Goal: Information Seeking & Learning: Learn about a topic

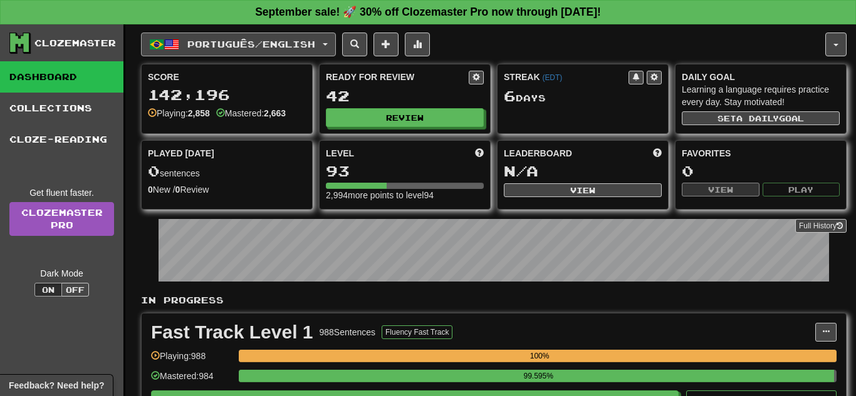
click at [336, 40] on button "Português / English" at bounding box center [238, 45] width 195 height 24
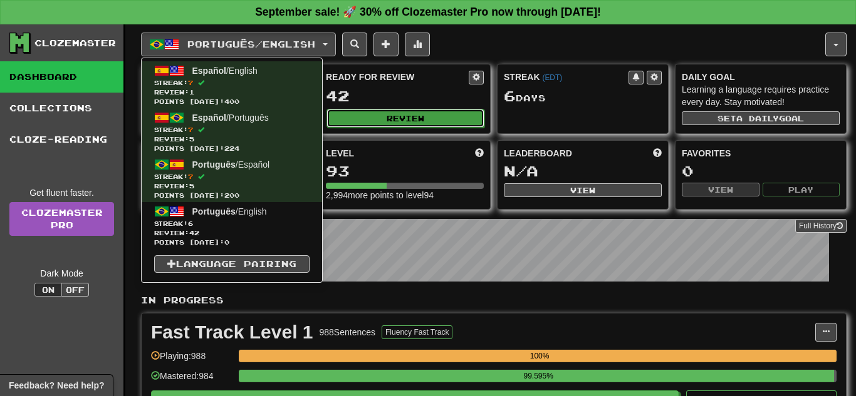
click at [378, 121] on button "Review" at bounding box center [405, 118] width 158 height 19
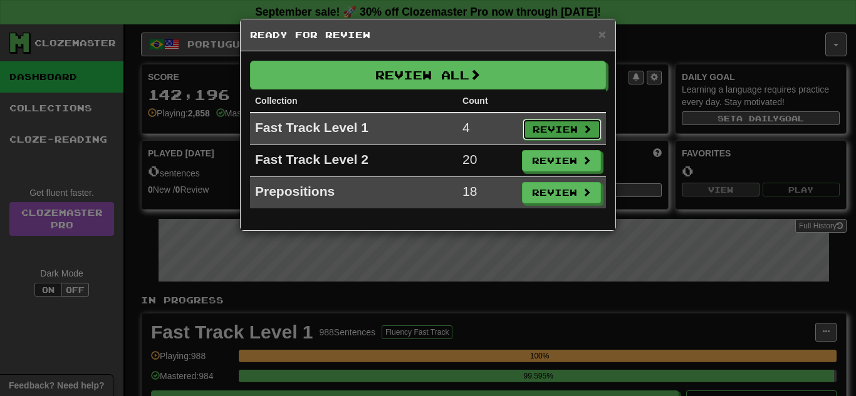
click at [558, 127] on button "Review" at bounding box center [561, 129] width 79 height 21
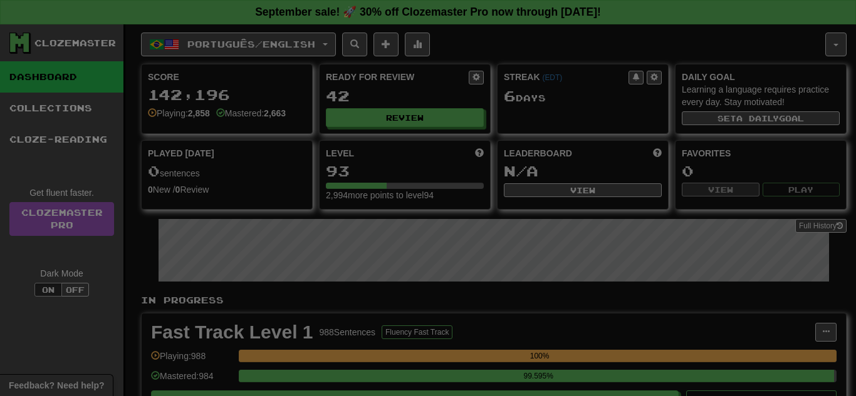
select select "**"
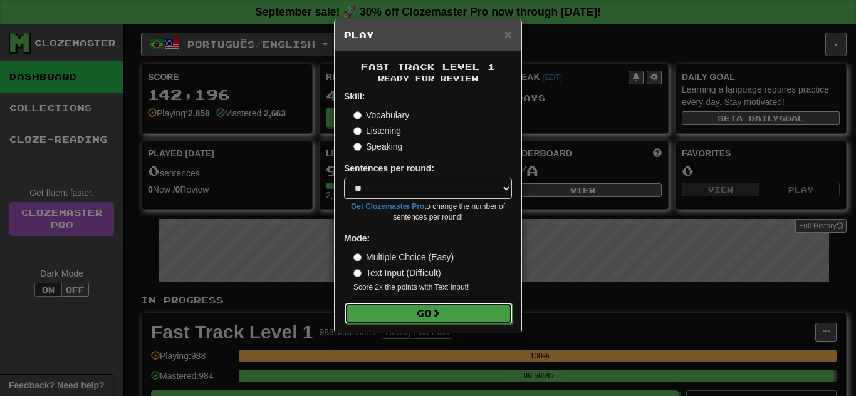
click at [370, 315] on button "Go" at bounding box center [428, 313] width 168 height 21
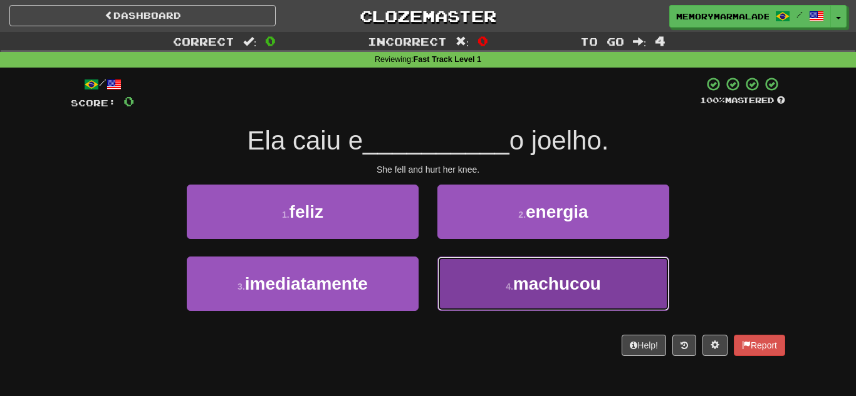
click at [489, 292] on button "4 . machucou" at bounding box center [553, 284] width 232 height 54
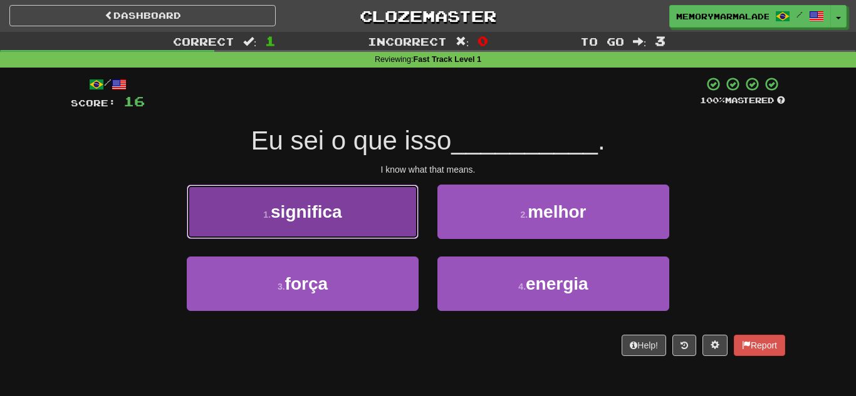
click at [308, 234] on button "1 . significa" at bounding box center [303, 212] width 232 height 54
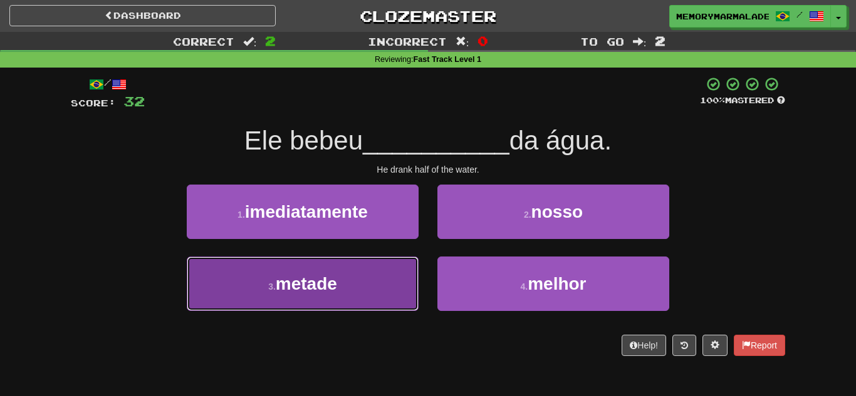
click at [358, 299] on button "3 . metade" at bounding box center [303, 284] width 232 height 54
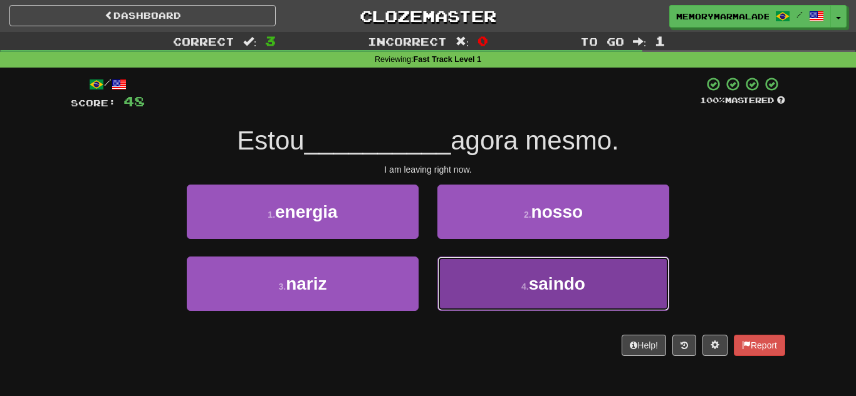
click at [482, 275] on button "4 . saindo" at bounding box center [553, 284] width 232 height 54
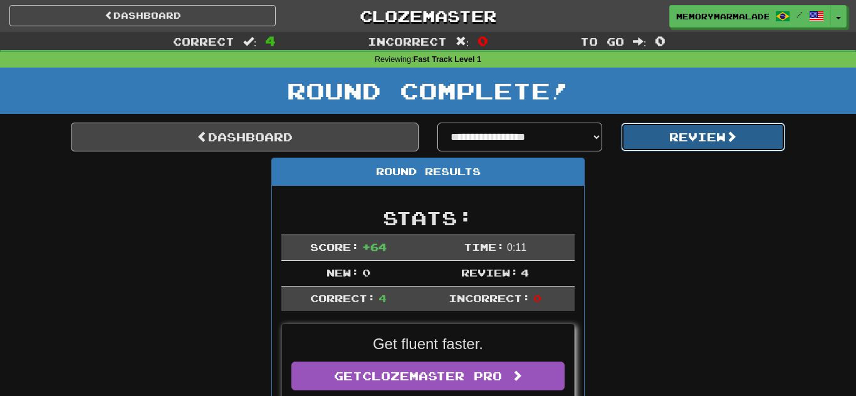
click at [670, 140] on button "Review" at bounding box center [703, 137] width 165 height 29
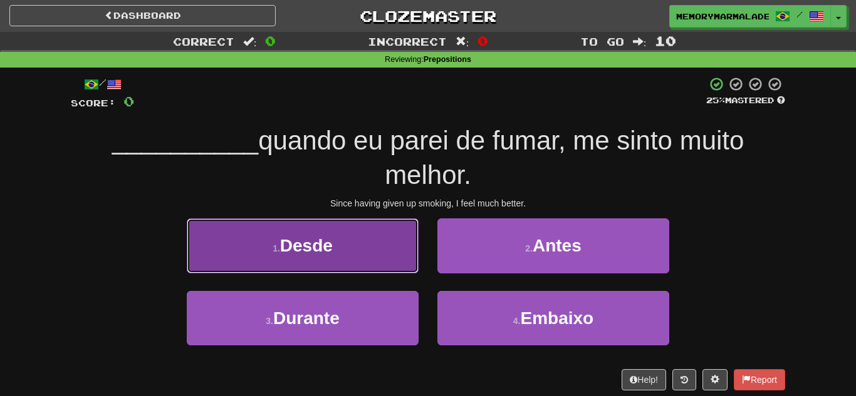
click at [381, 233] on button "1 . Desde" at bounding box center [303, 246] width 232 height 54
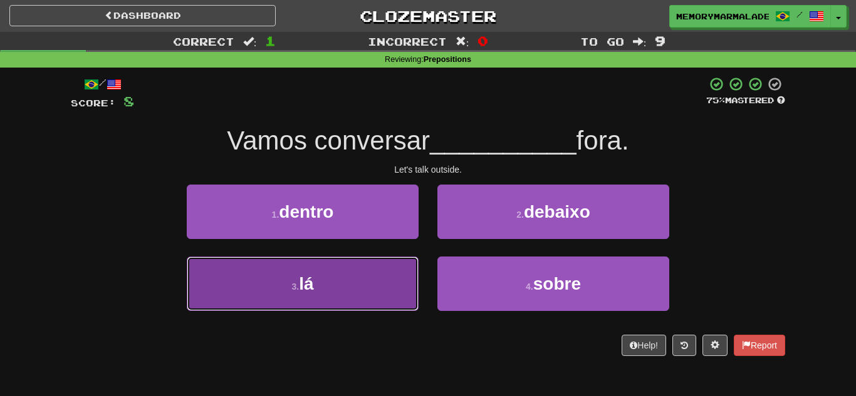
click at [350, 279] on button "3 . lá" at bounding box center [303, 284] width 232 height 54
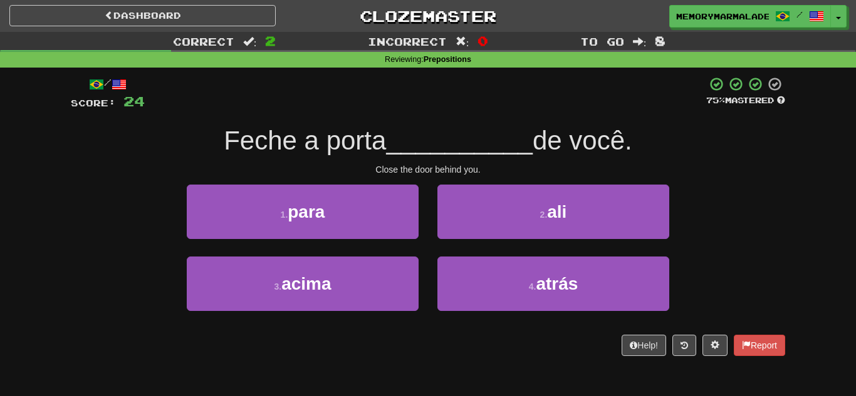
click at [479, 240] on div "2 . ali" at bounding box center [553, 221] width 251 height 72
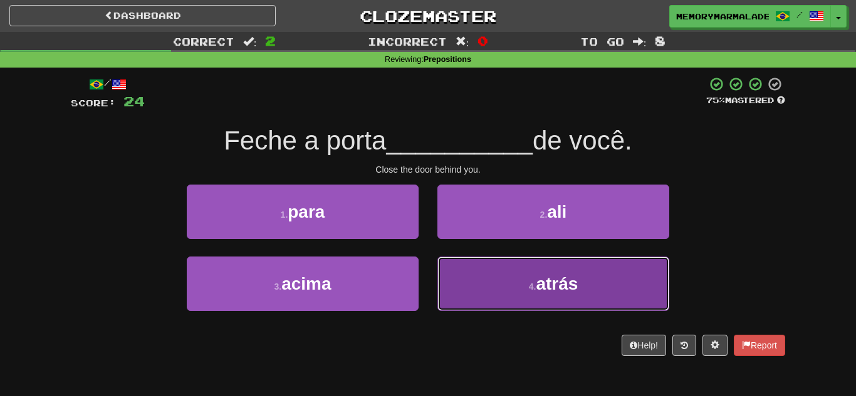
click at [475, 261] on button "4 . atrás" at bounding box center [553, 284] width 232 height 54
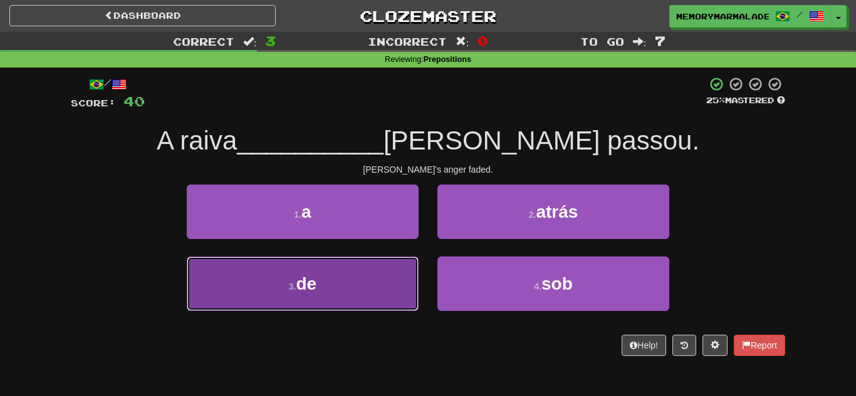
click at [265, 309] on button "3 . de" at bounding box center [303, 284] width 232 height 54
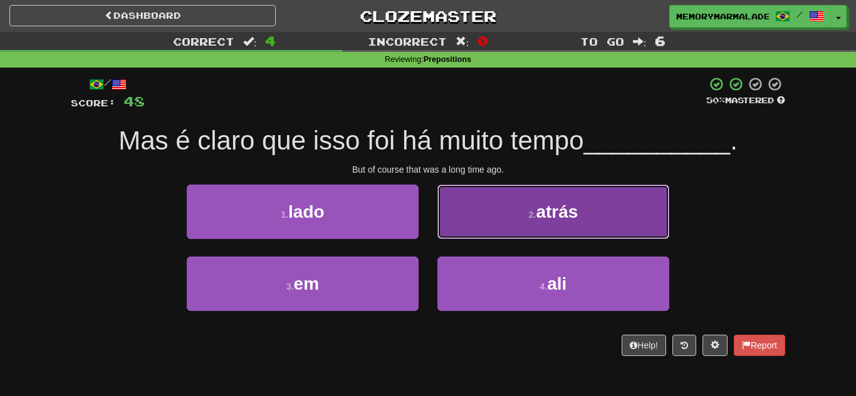
click at [485, 231] on button "2 . atrás" at bounding box center [553, 212] width 232 height 54
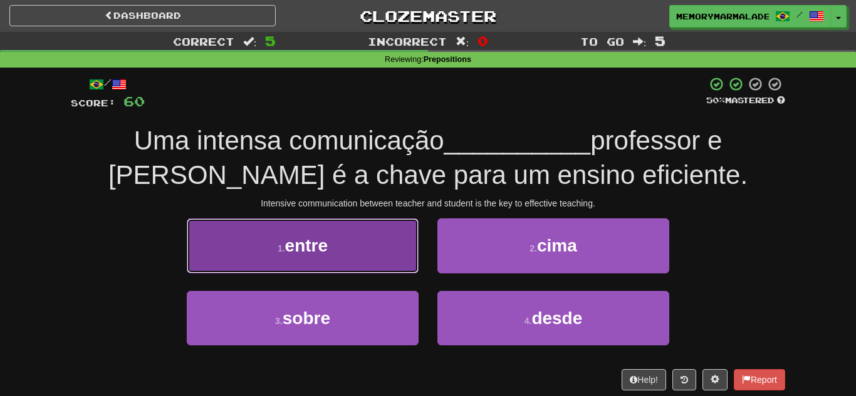
click at [405, 247] on button "1 . entre" at bounding box center [303, 246] width 232 height 54
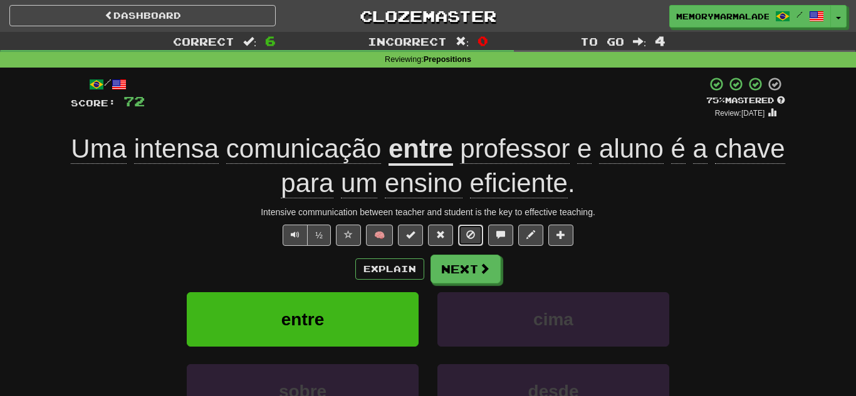
click at [464, 233] on button at bounding box center [470, 235] width 25 height 21
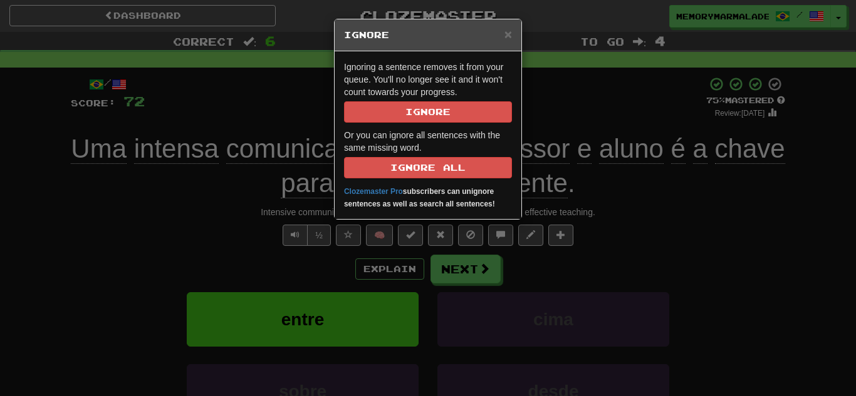
click at [227, 177] on div "× Ignore Ignoring a sentence removes it from your queue. You'll no longer see i…" at bounding box center [428, 198] width 856 height 396
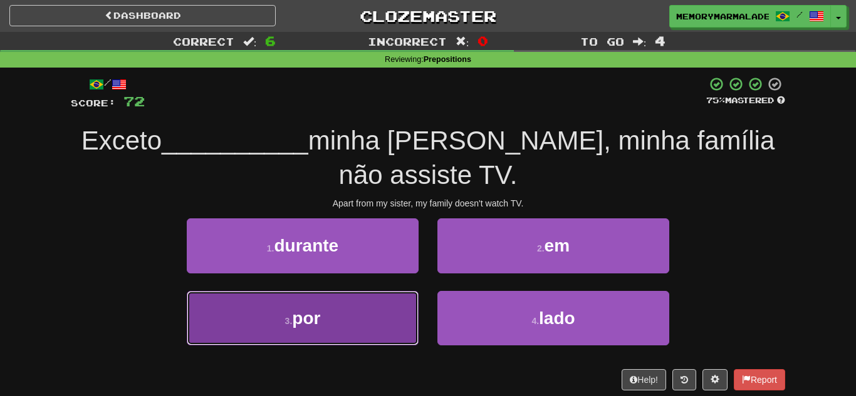
click at [356, 331] on button "3 . por" at bounding box center [303, 318] width 232 height 54
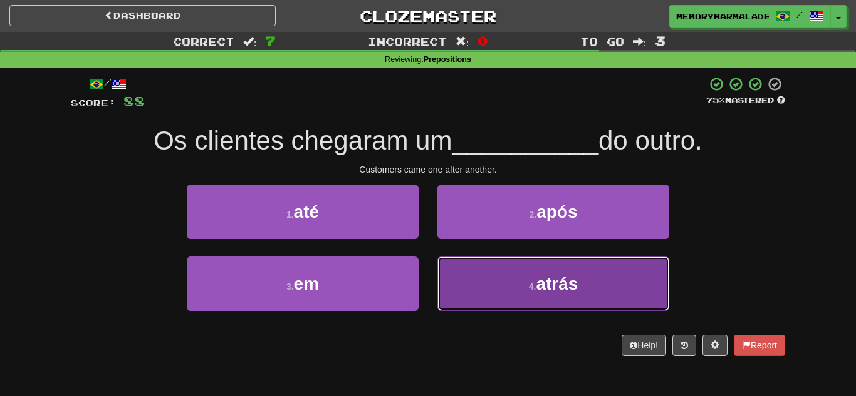
click at [499, 279] on button "4 . atrás" at bounding box center [553, 284] width 232 height 54
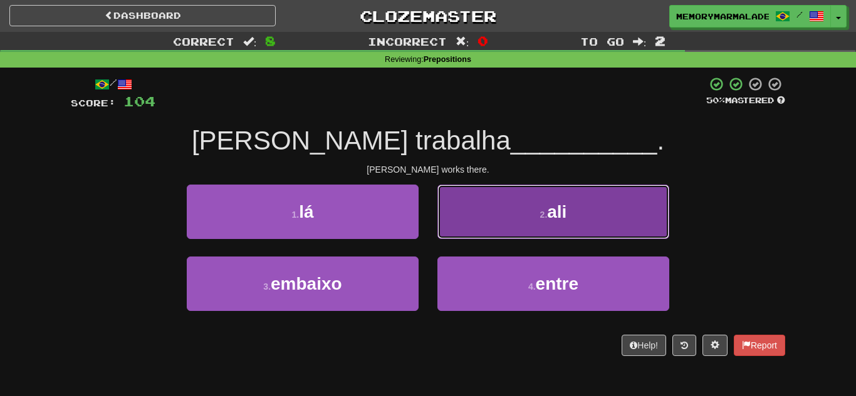
click at [483, 225] on button "2 . ali" at bounding box center [553, 212] width 232 height 54
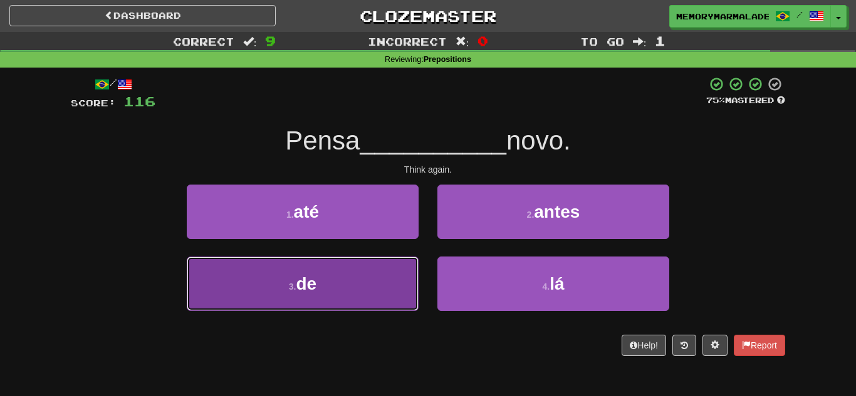
click at [379, 281] on button "3 . de" at bounding box center [303, 284] width 232 height 54
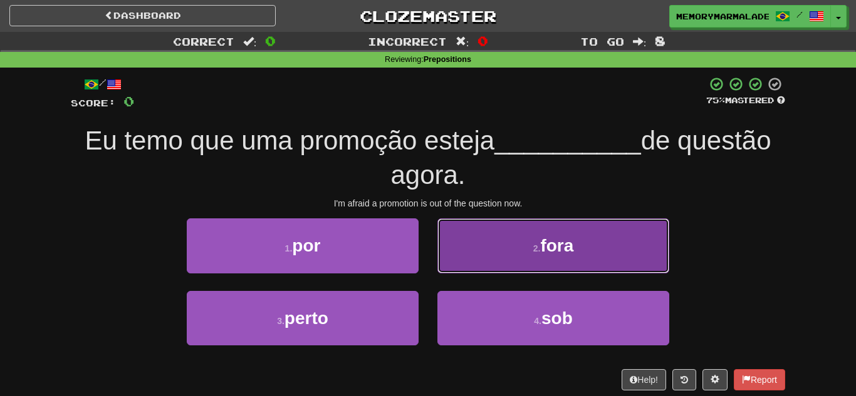
click at [484, 254] on button "2 . fora" at bounding box center [553, 246] width 232 height 54
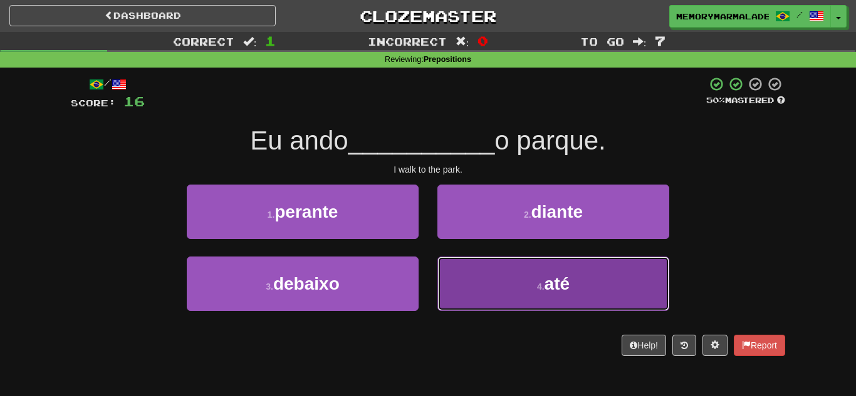
click at [542, 276] on button "4 . até" at bounding box center [553, 284] width 232 height 54
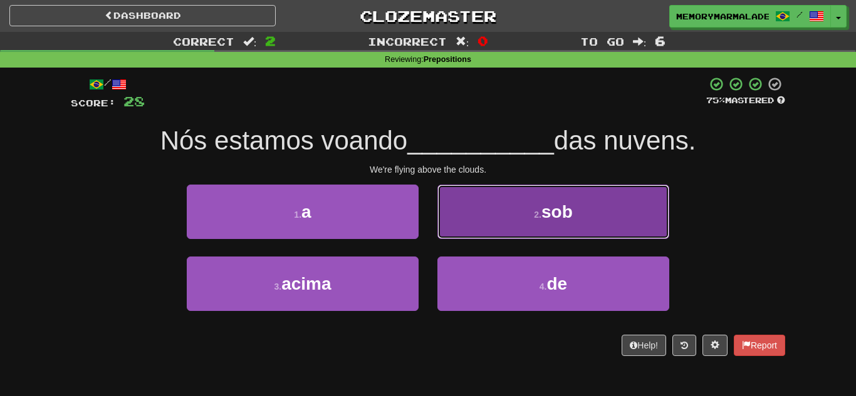
click at [468, 200] on button "2 . sob" at bounding box center [553, 212] width 232 height 54
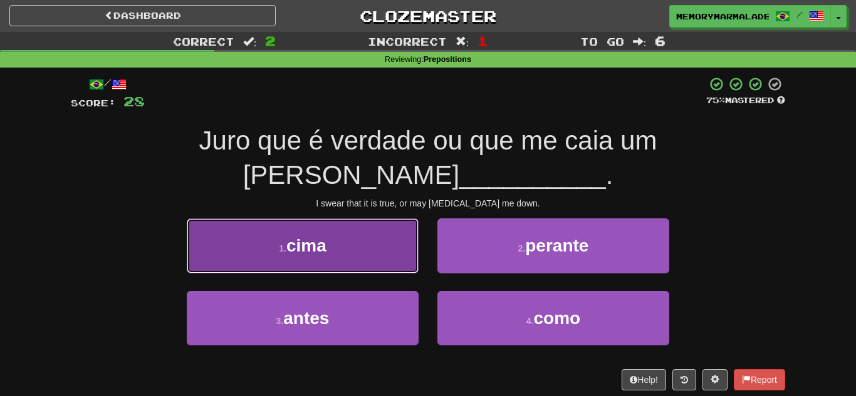
click at [323, 236] on span "cima" at bounding box center [306, 245] width 40 height 19
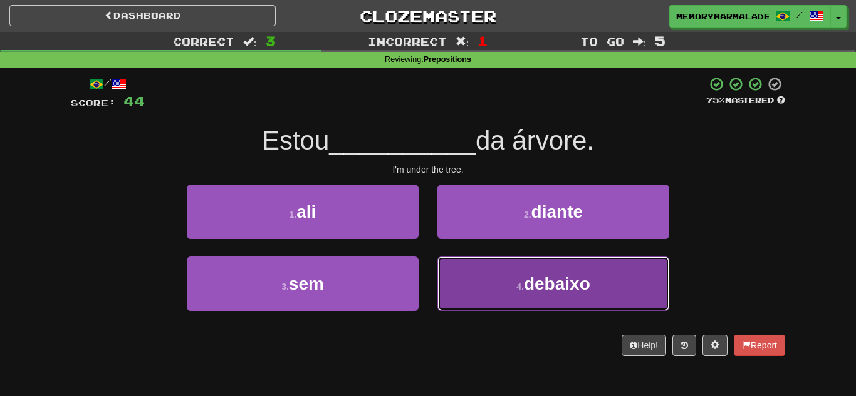
click at [489, 290] on button "4 . debaixo" at bounding box center [553, 284] width 232 height 54
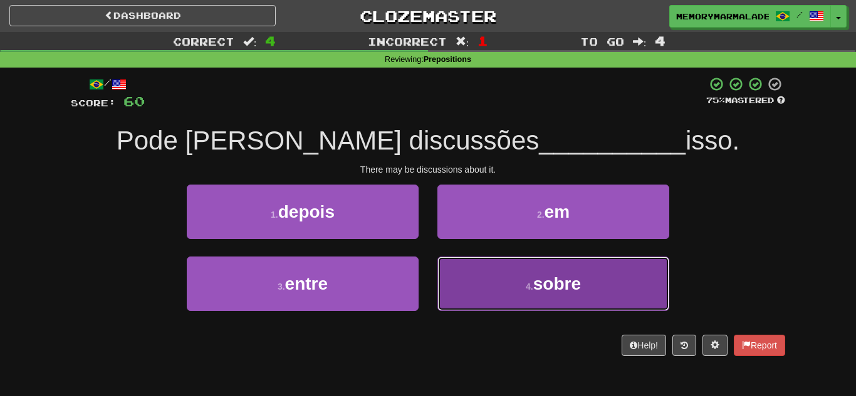
click at [492, 270] on button "4 . sobre" at bounding box center [553, 284] width 232 height 54
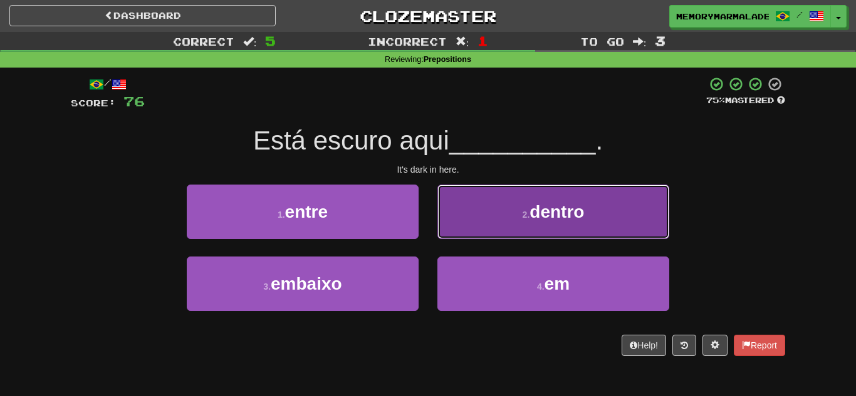
click at [480, 210] on button "2 . dentro" at bounding box center [553, 212] width 232 height 54
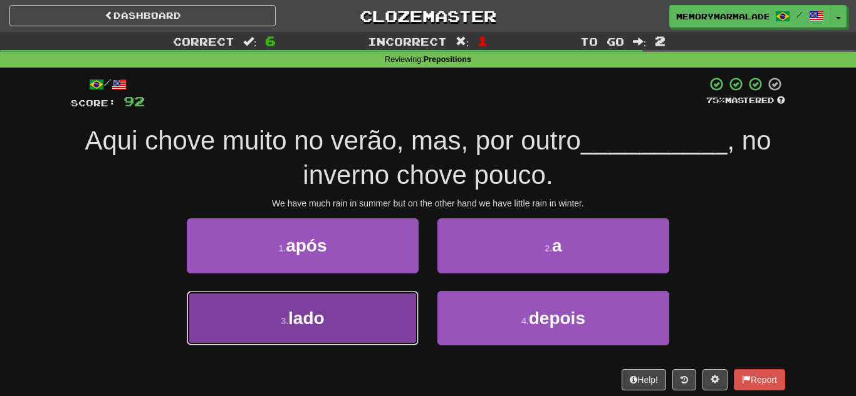
click at [342, 313] on button "3 . lado" at bounding box center [303, 318] width 232 height 54
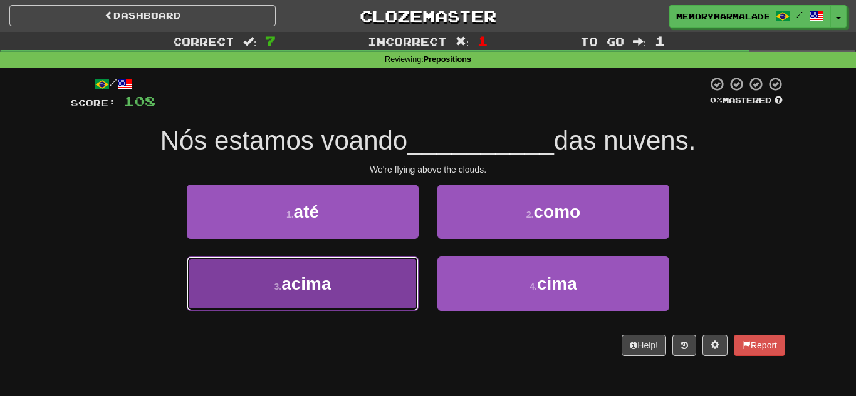
click at [333, 287] on button "3 . acima" at bounding box center [303, 284] width 232 height 54
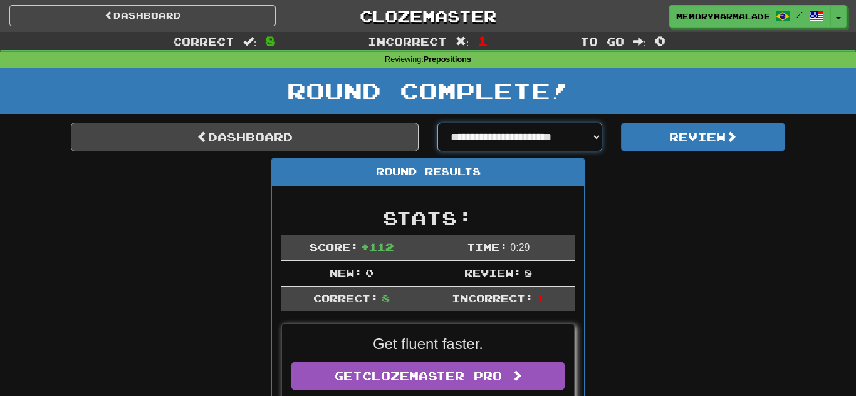
click at [574, 135] on select "**********" at bounding box center [519, 137] width 165 height 29
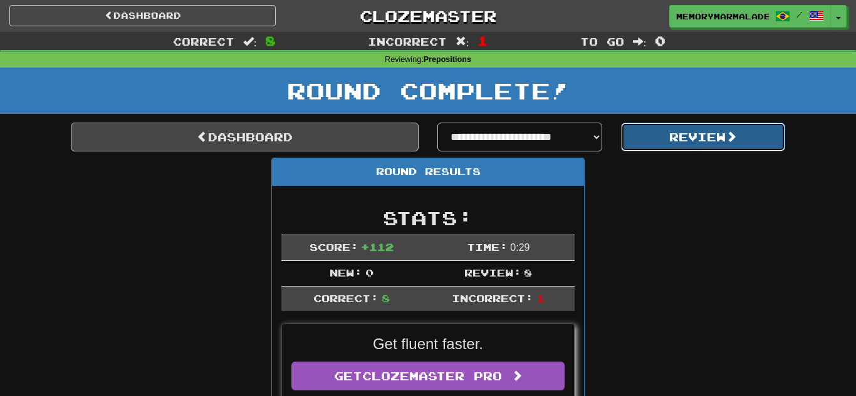
click at [653, 133] on button "Review" at bounding box center [703, 137] width 165 height 29
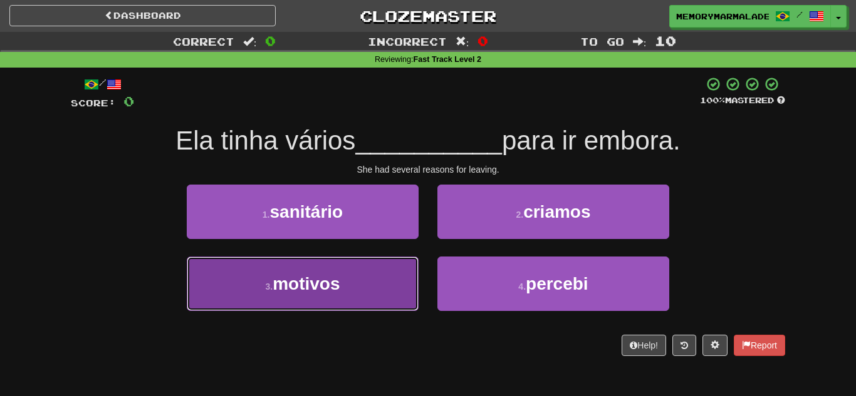
click at [363, 287] on button "3 . motivos" at bounding box center [303, 284] width 232 height 54
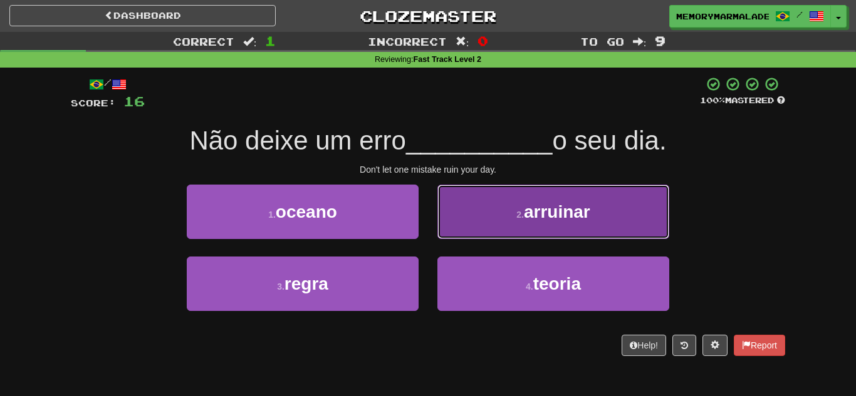
click at [517, 216] on small "2 ." at bounding box center [520, 215] width 8 height 10
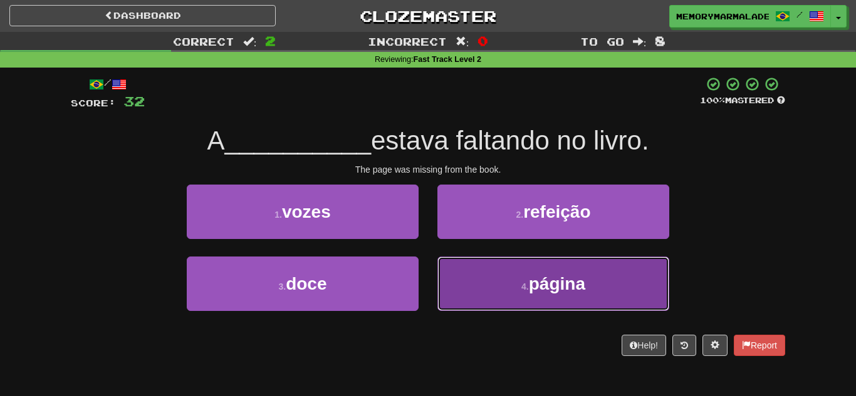
click at [490, 267] on button "4 . página" at bounding box center [553, 284] width 232 height 54
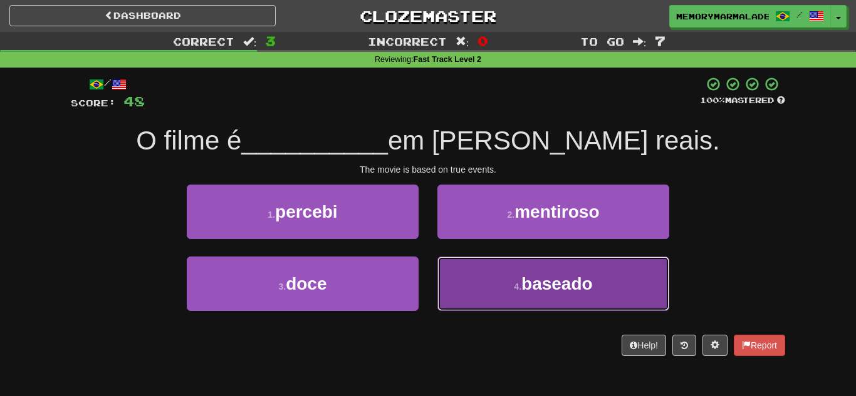
click at [491, 277] on button "4 . baseado" at bounding box center [553, 284] width 232 height 54
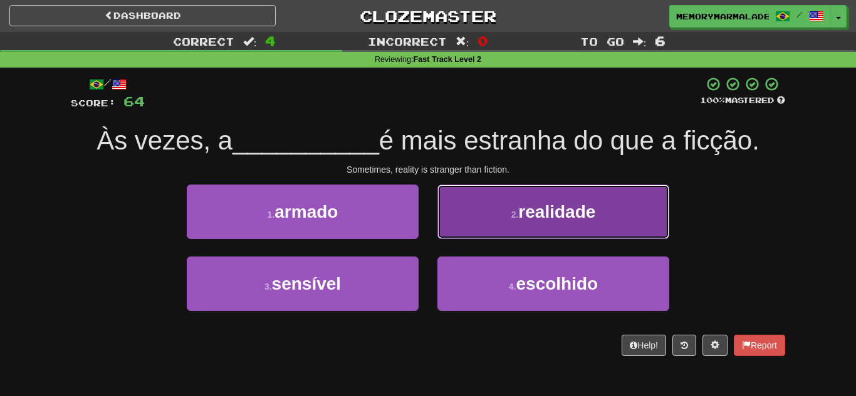
click at [490, 227] on button "2 . realidade" at bounding box center [553, 212] width 232 height 54
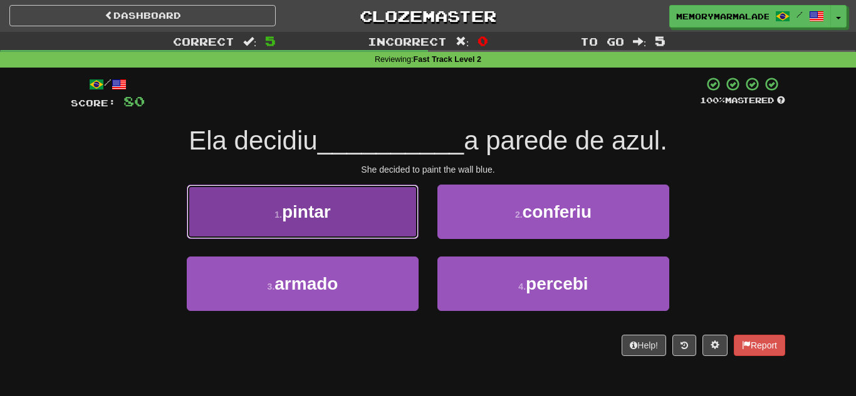
click at [345, 226] on button "1 . pintar" at bounding box center [303, 212] width 232 height 54
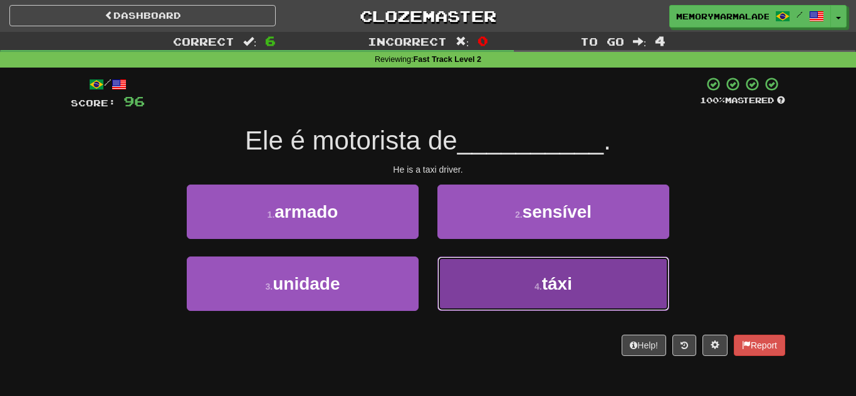
click at [510, 259] on button "4 . táxi" at bounding box center [553, 284] width 232 height 54
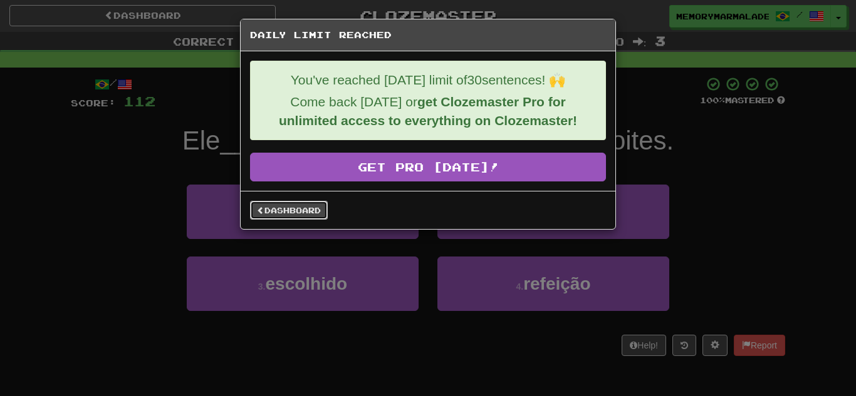
click at [317, 206] on link "Dashboard" at bounding box center [289, 210] width 78 height 19
